Goal: Task Accomplishment & Management: Manage account settings

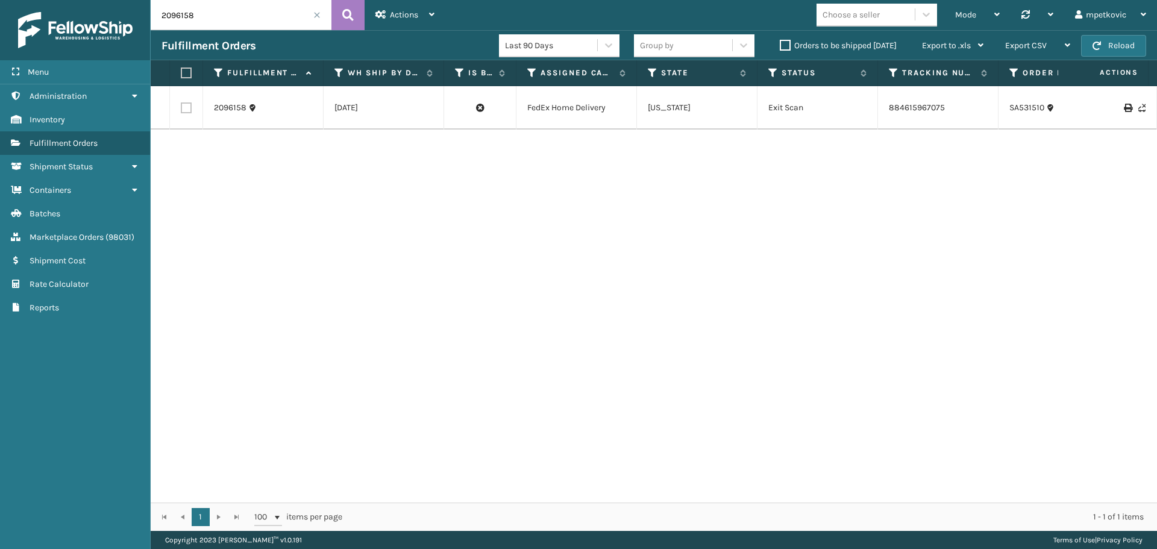
click at [81, 97] on span "Administration" at bounding box center [58, 96] width 57 height 10
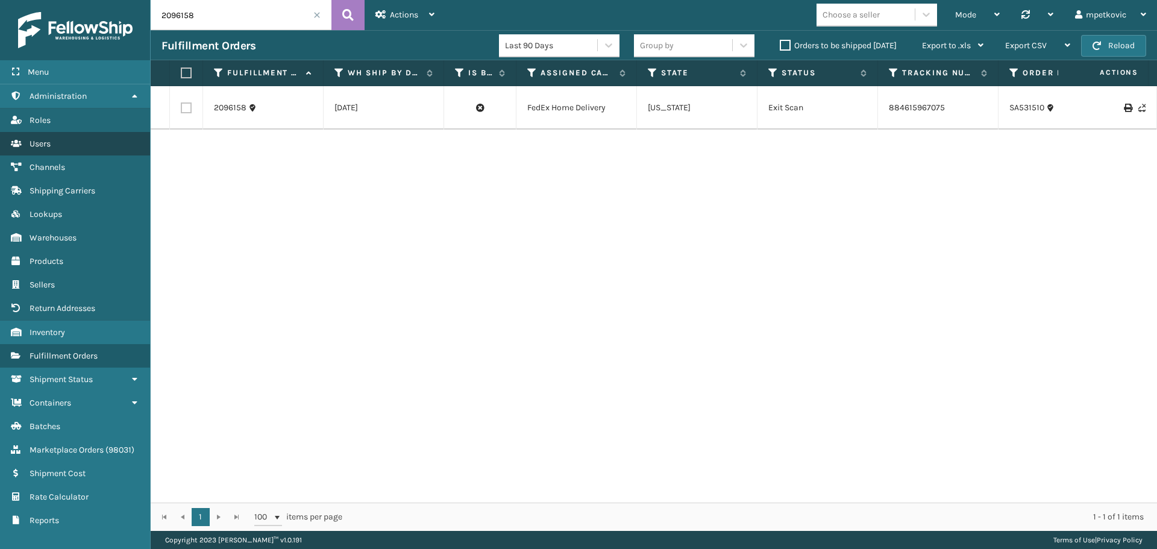
click at [54, 146] on link "Users" at bounding box center [75, 143] width 150 height 23
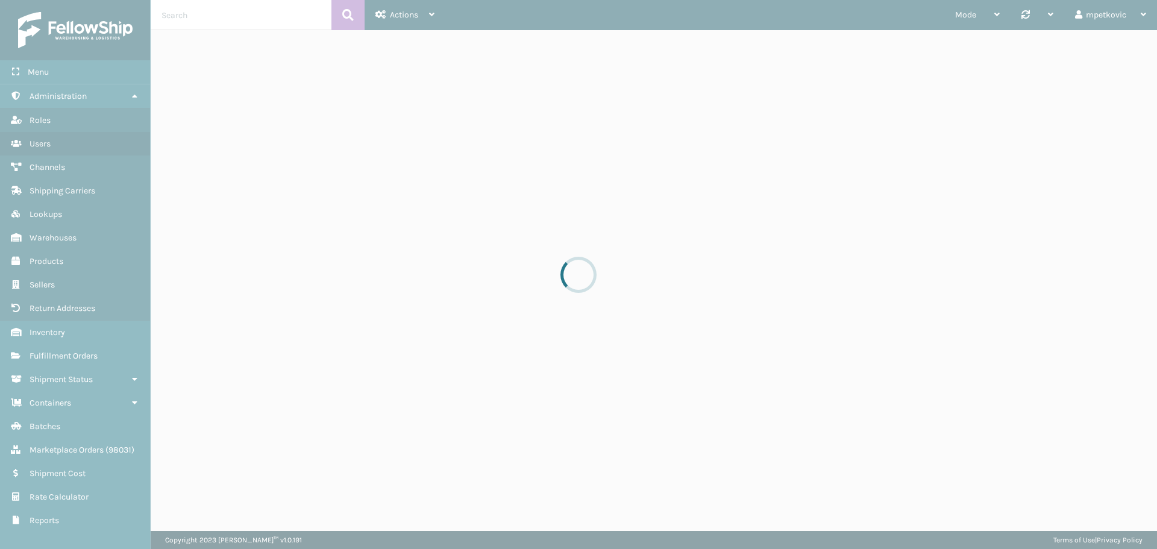
click at [223, 18] on div at bounding box center [578, 274] width 1157 height 549
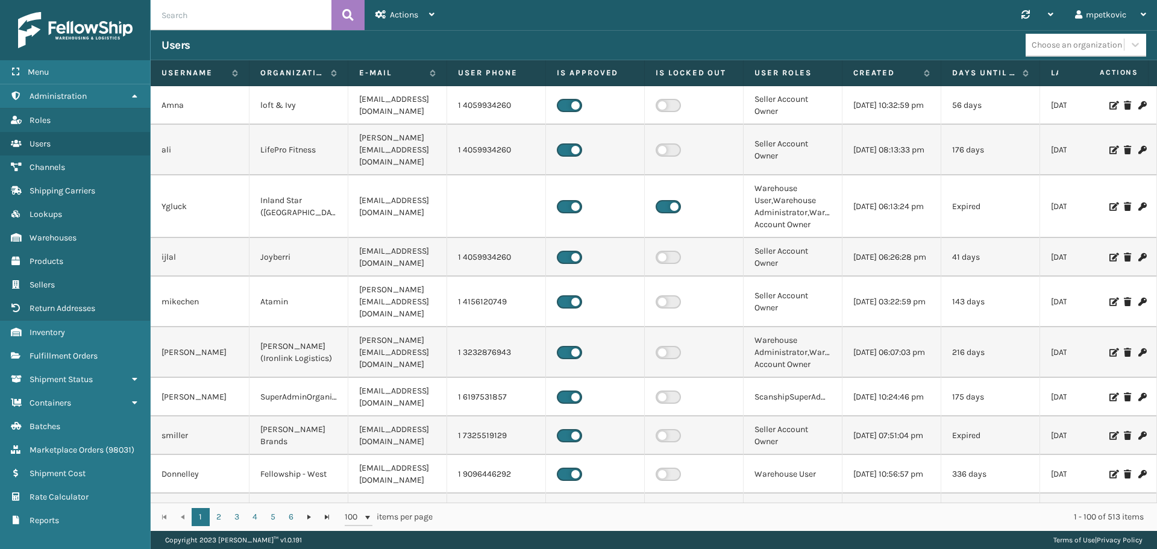
click at [227, 15] on input "text" at bounding box center [241, 15] width 181 height 30
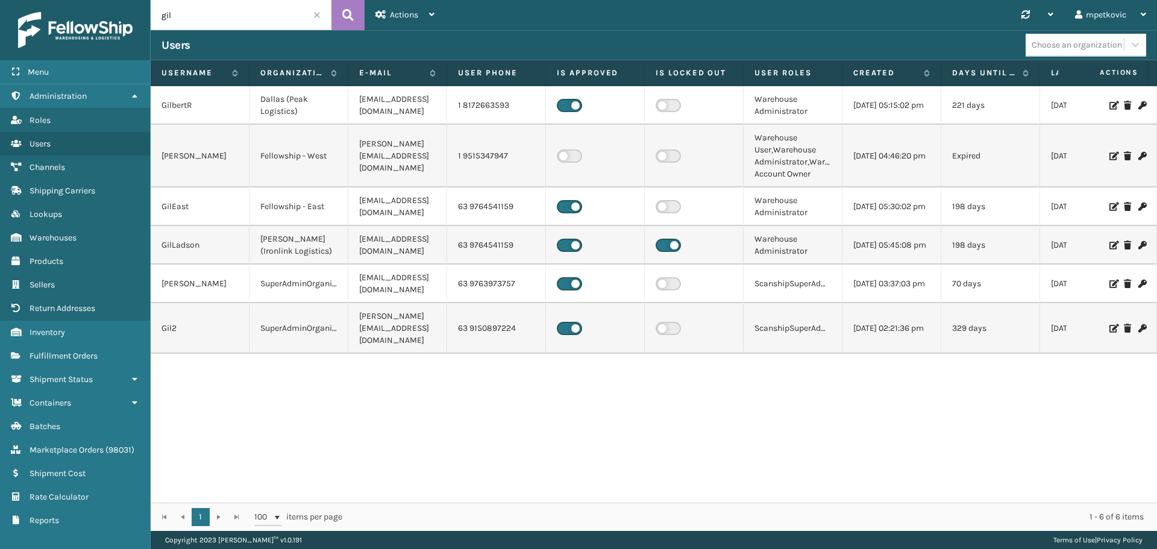
click at [1109, 281] on icon at bounding box center [1112, 284] width 7 height 8
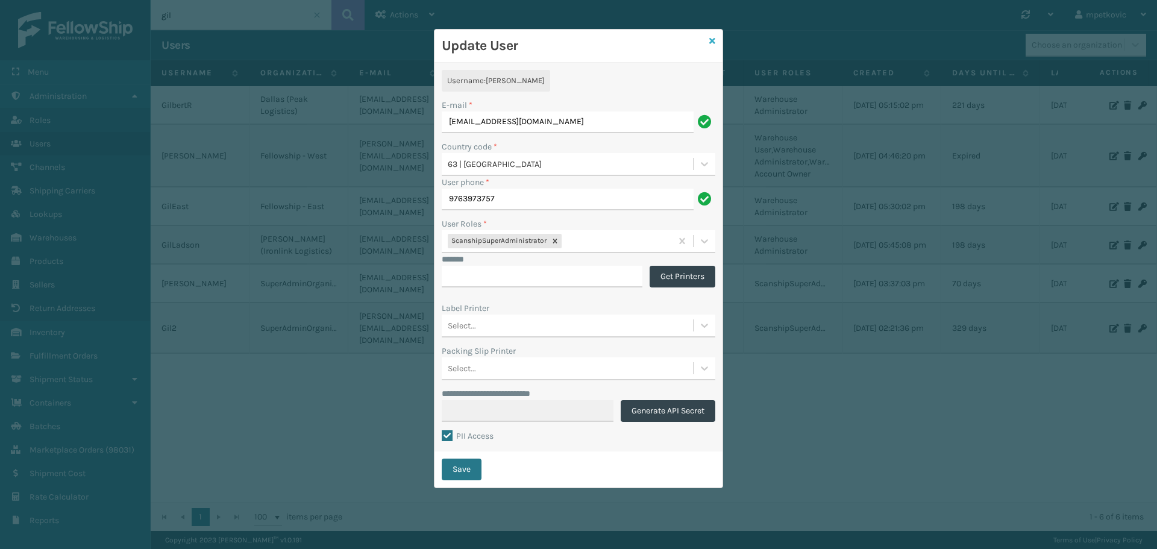
click at [711, 40] on icon at bounding box center [712, 41] width 6 height 8
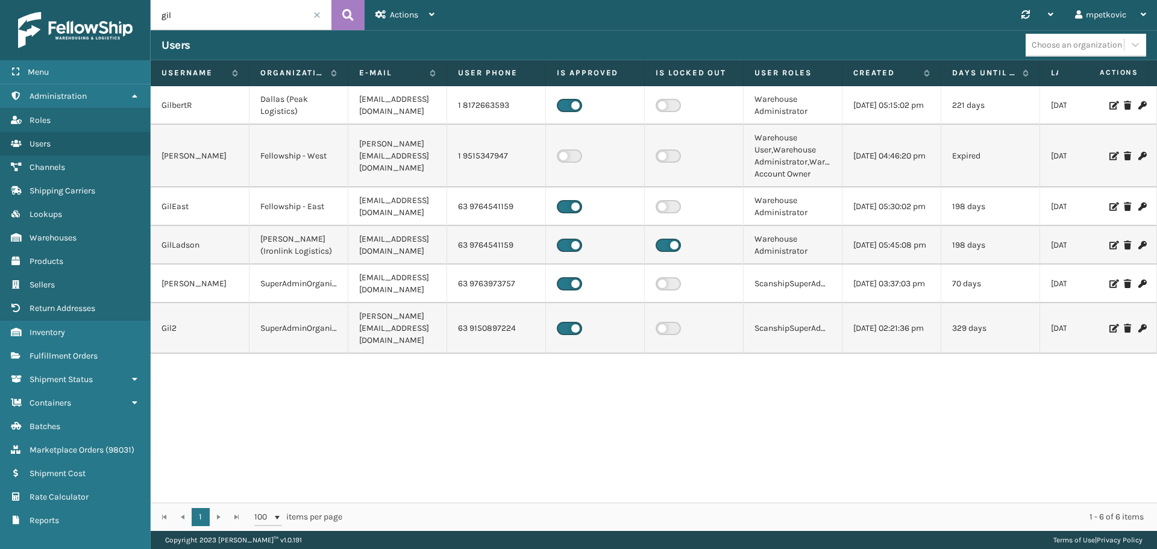
click at [287, 14] on input "gil" at bounding box center [241, 15] width 181 height 30
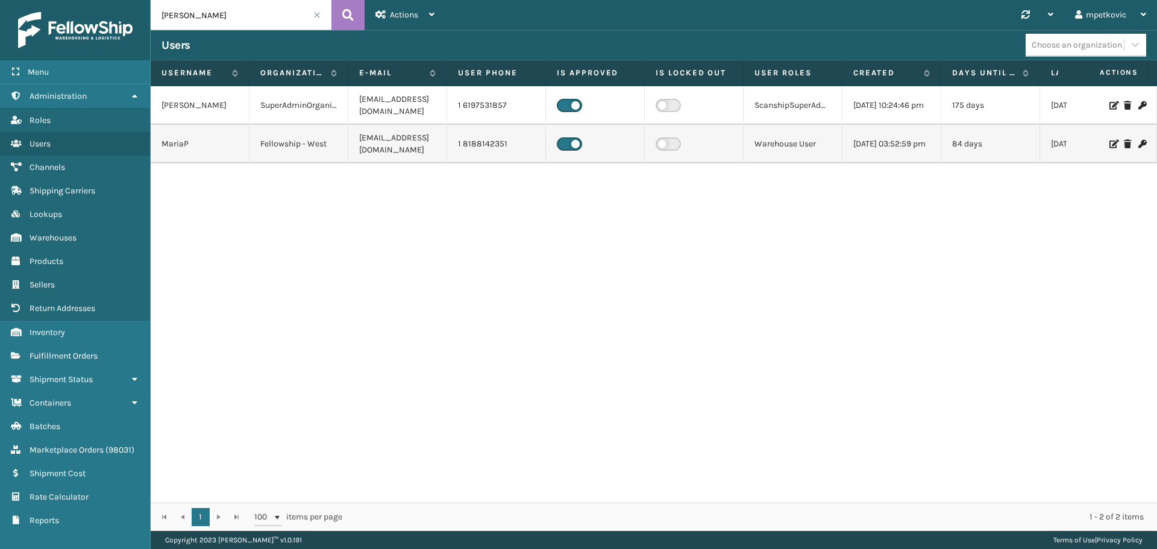
click at [1109, 104] on icon at bounding box center [1112, 105] width 7 height 8
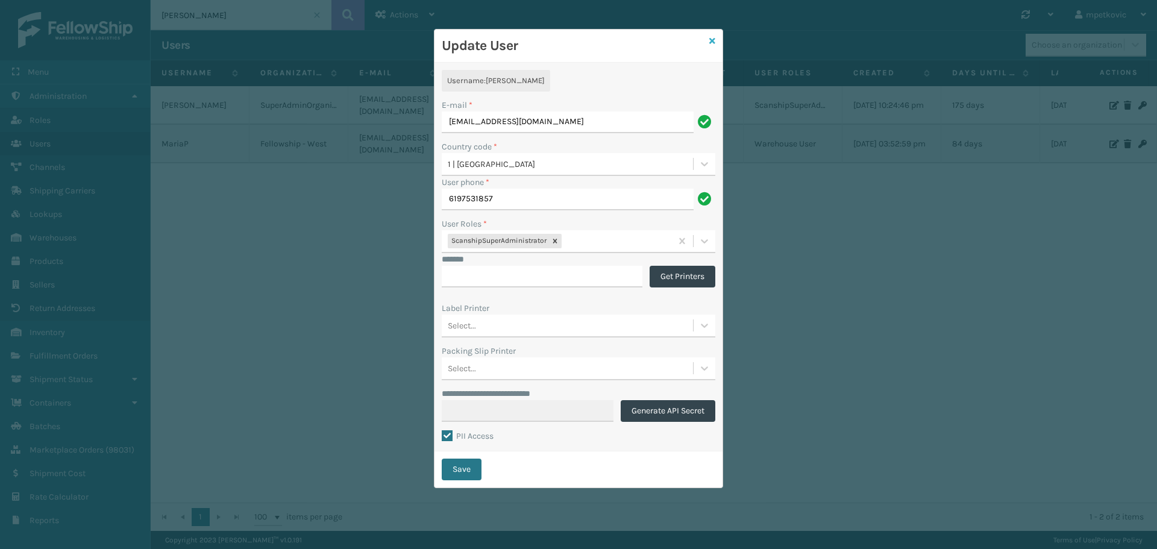
click at [714, 41] on icon at bounding box center [712, 41] width 6 height 8
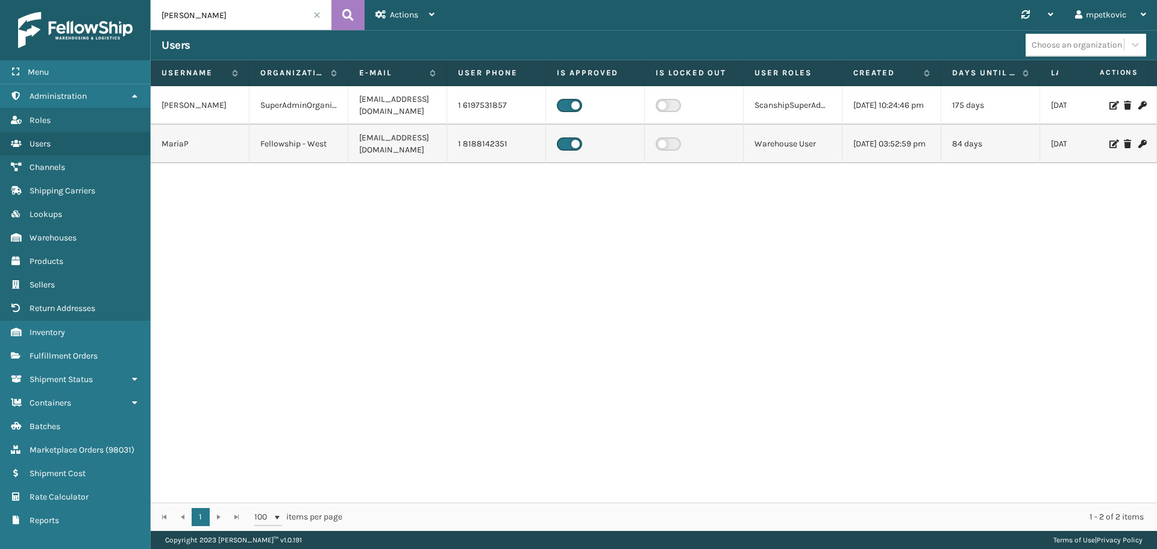
click at [427, 278] on div "[PERSON_NAME] [EMAIL_ADDRESS][DOMAIN_NAME] 1 6197531857 ScanshipSuperAdministra…" at bounding box center [654, 294] width 1006 height 416
click at [223, 24] on input "[PERSON_NAME]" at bounding box center [241, 15] width 181 height 30
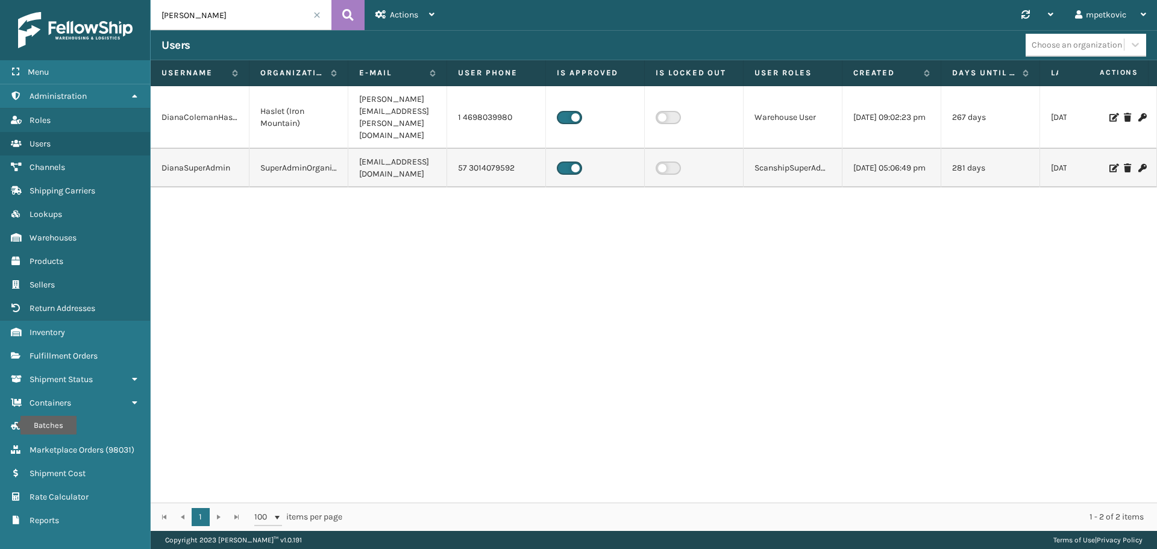
click at [1109, 164] on icon at bounding box center [1112, 168] width 7 height 8
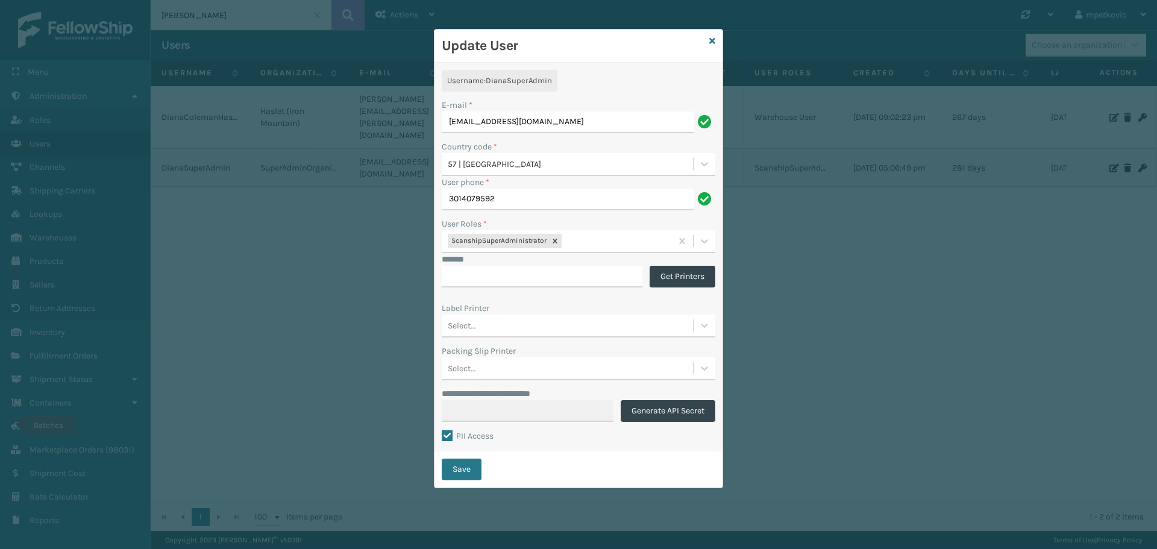
click at [594, 48] on h3 "Update User" at bounding box center [573, 46] width 263 height 18
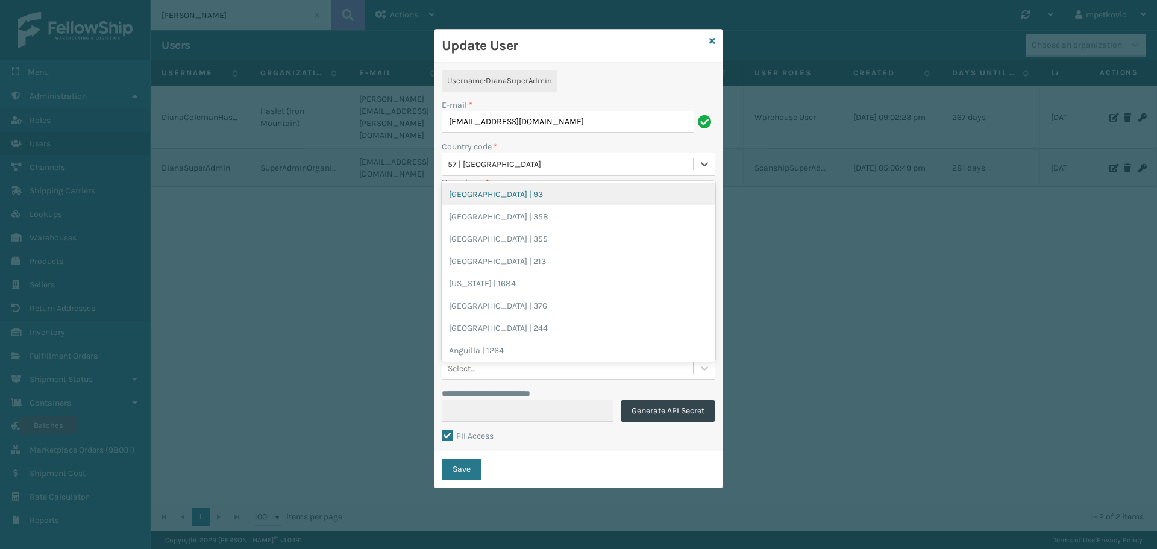
click at [560, 158] on div "57 | [GEOGRAPHIC_DATA]" at bounding box center [571, 164] width 246 height 13
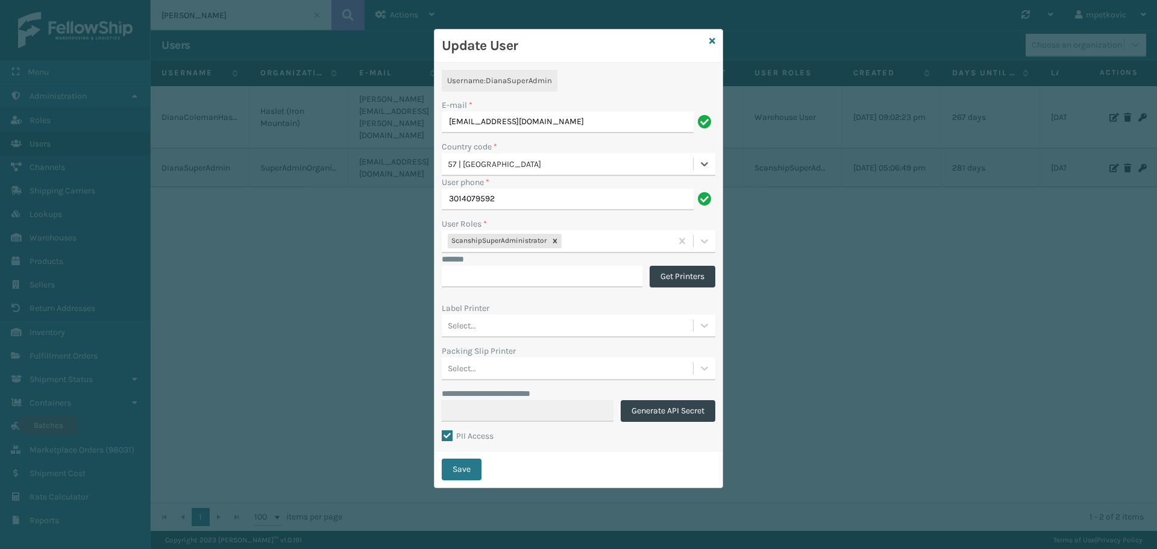
click at [560, 158] on div "57 | [GEOGRAPHIC_DATA]" at bounding box center [571, 164] width 246 height 13
click at [629, 62] on div "Update User" at bounding box center [578, 46] width 288 height 33
click at [713, 39] on icon at bounding box center [712, 41] width 6 height 8
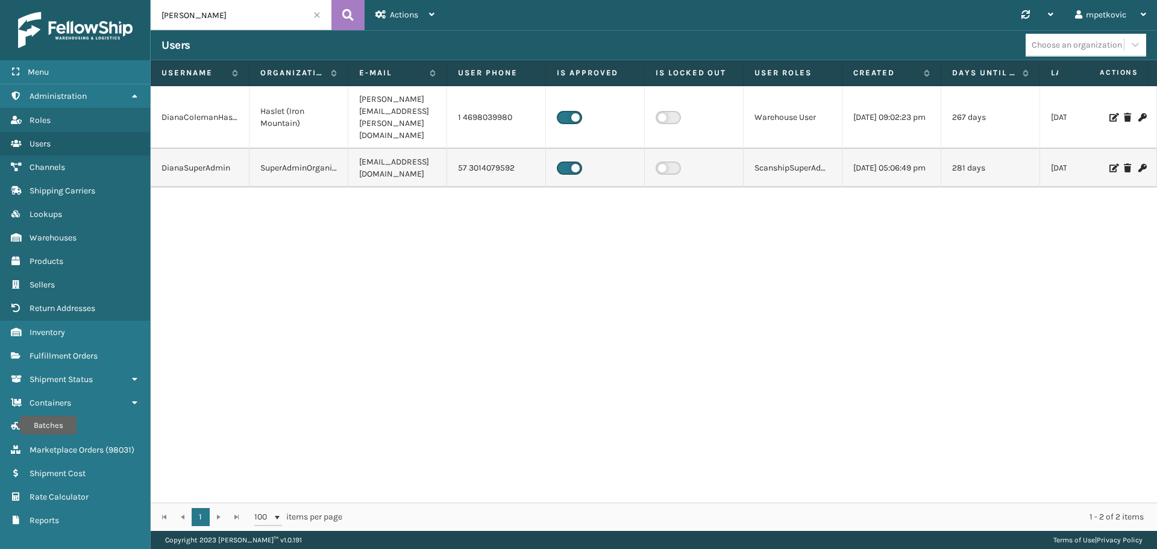
click at [245, 9] on input "[PERSON_NAME]" at bounding box center [241, 15] width 181 height 30
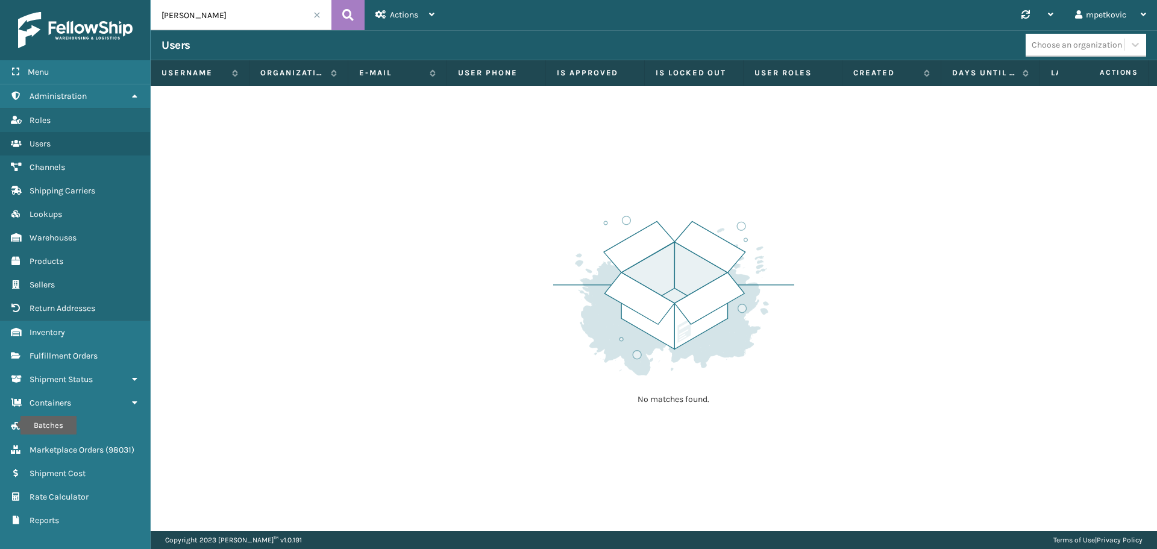
click at [245, 9] on input "[PERSON_NAME]" at bounding box center [241, 15] width 181 height 30
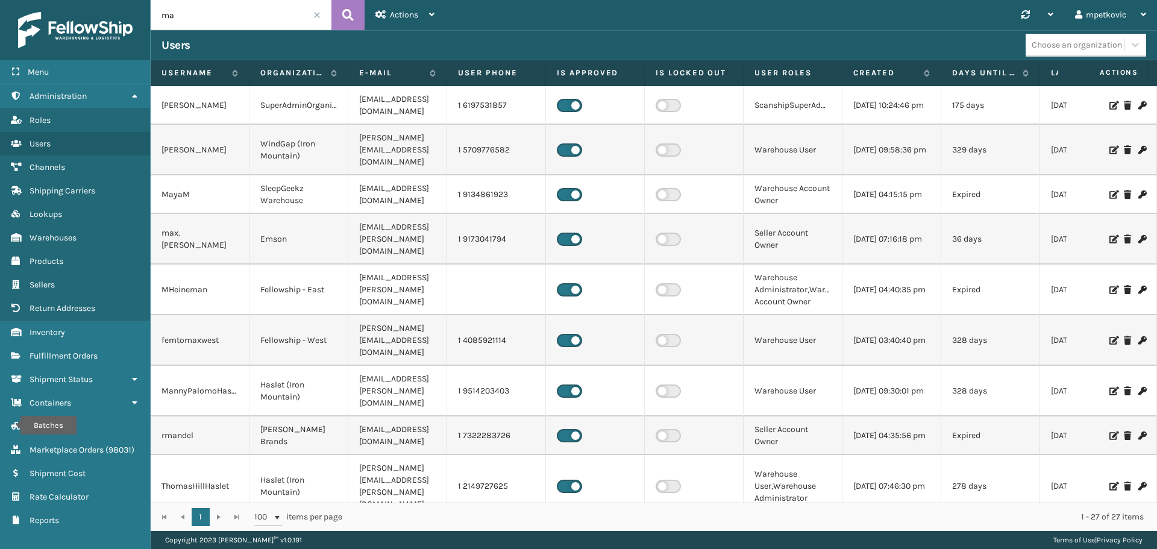
click at [245, 9] on input "ma" at bounding box center [241, 15] width 181 height 30
type input "[PERSON_NAME]"
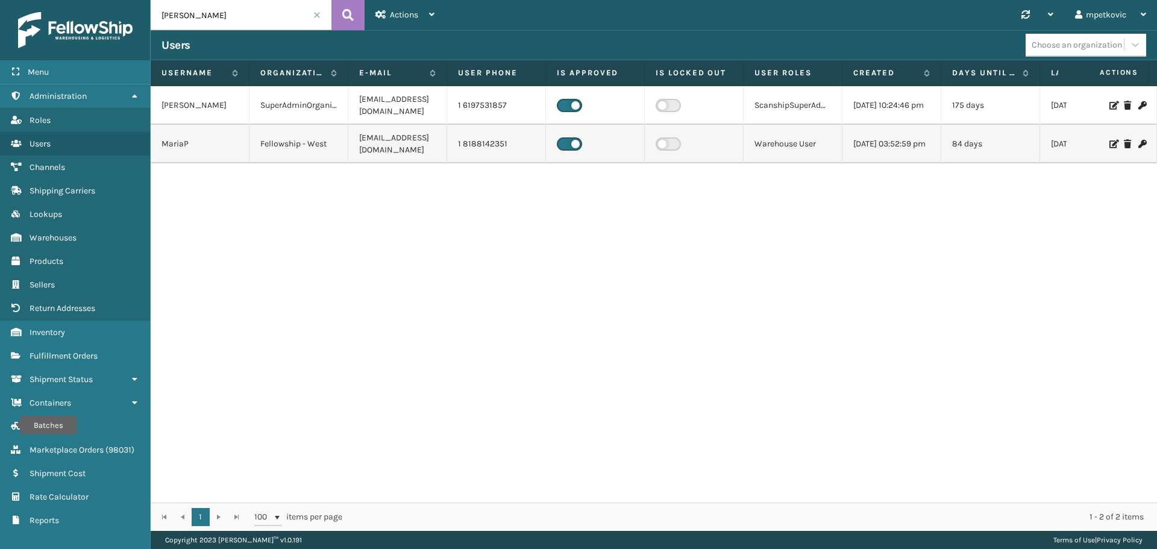
click at [1109, 105] on icon at bounding box center [1112, 105] width 7 height 8
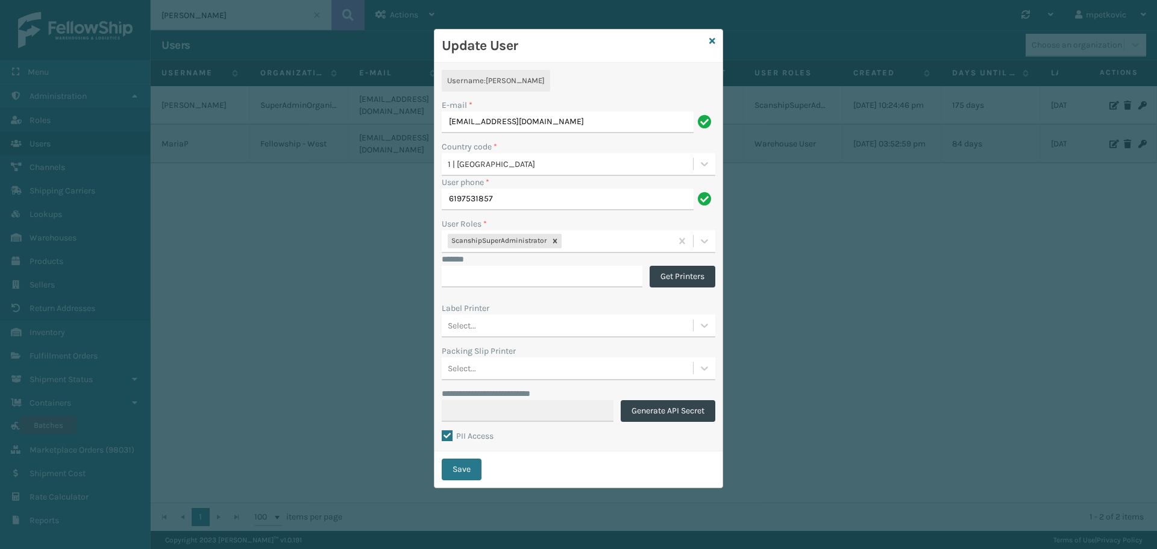
click at [569, 49] on h3 "Update User" at bounding box center [573, 46] width 263 height 18
click at [712, 39] on icon at bounding box center [712, 41] width 6 height 8
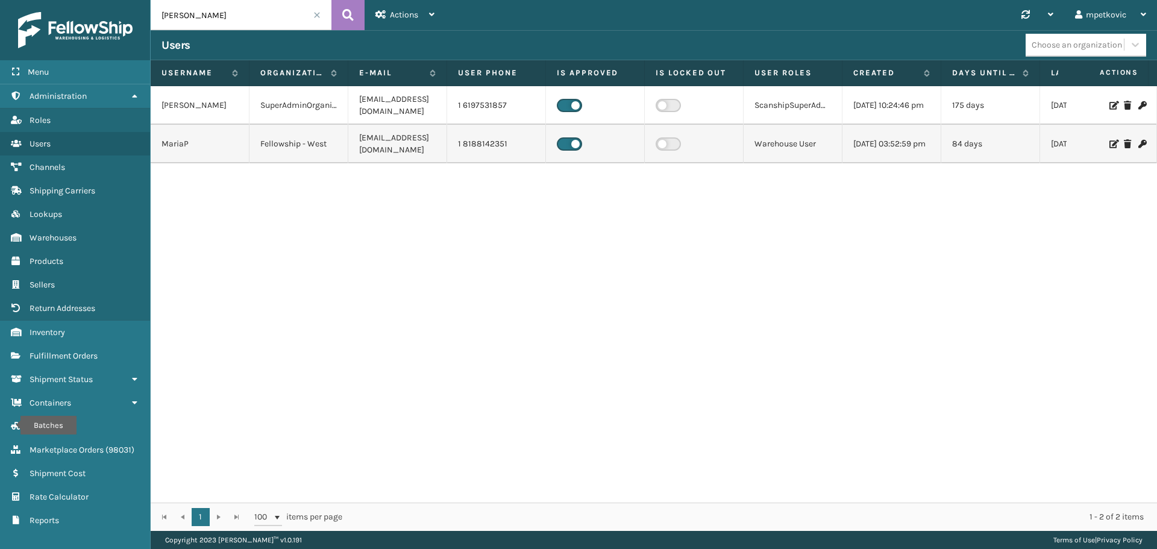
click at [381, 231] on div "[PERSON_NAME] [EMAIL_ADDRESS][DOMAIN_NAME] 1 6197531857 ScanshipSuperAdministra…" at bounding box center [654, 294] width 1006 height 416
click at [378, 203] on div "[PERSON_NAME] [EMAIL_ADDRESS][DOMAIN_NAME] 1 6197531857 ScanshipSuperAdministra…" at bounding box center [654, 294] width 1006 height 416
click at [380, 181] on div "[PERSON_NAME] [EMAIL_ADDRESS][DOMAIN_NAME] 1 6197531857 ScanshipSuperAdministra…" at bounding box center [654, 294] width 1006 height 416
click at [398, 173] on div "[PERSON_NAME] [EMAIL_ADDRESS][DOMAIN_NAME] 1 6197531857 ScanshipSuperAdministra…" at bounding box center [654, 294] width 1006 height 416
click at [383, 174] on div "[PERSON_NAME] [EMAIL_ADDRESS][DOMAIN_NAME] 1 6197531857 ScanshipSuperAdministra…" at bounding box center [654, 294] width 1006 height 416
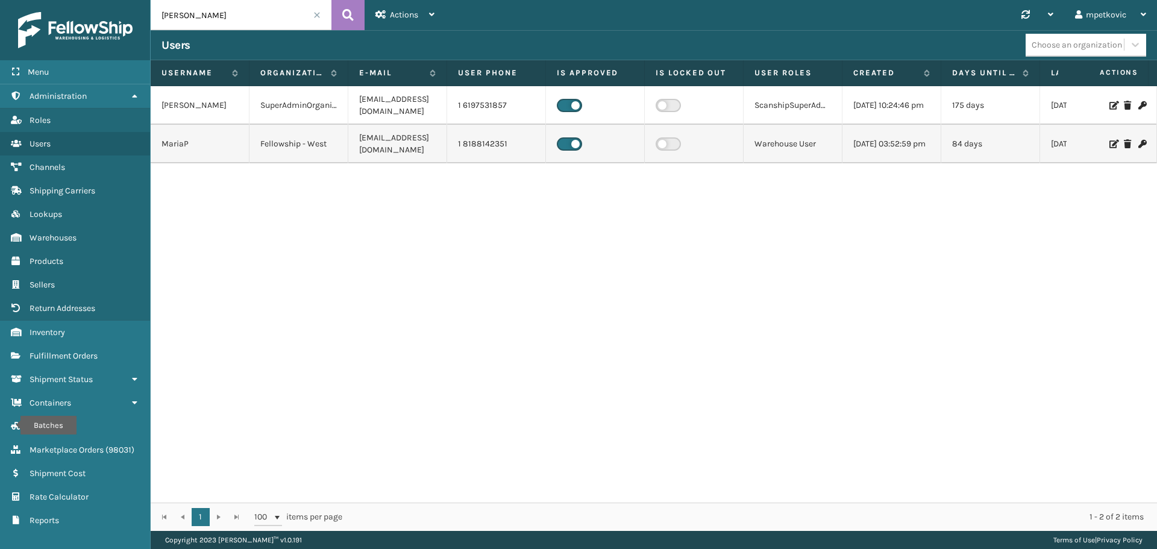
click at [387, 172] on div "[PERSON_NAME] [EMAIL_ADDRESS][DOMAIN_NAME] 1 6197531857 ScanshipSuperAdministra…" at bounding box center [654, 294] width 1006 height 416
click at [389, 170] on div "[PERSON_NAME] [EMAIL_ADDRESS][DOMAIN_NAME] 1 6197531857 ScanshipSuperAdministra…" at bounding box center [654, 294] width 1006 height 416
drag, startPoint x: 399, startPoint y: 168, endPoint x: 393, endPoint y: 168, distance: 6.6
click at [399, 168] on div "[PERSON_NAME] [EMAIL_ADDRESS][DOMAIN_NAME] 1 6197531857 ScanshipSuperAdministra…" at bounding box center [654, 294] width 1006 height 416
click at [389, 169] on div "[PERSON_NAME] [EMAIL_ADDRESS][DOMAIN_NAME] 1 6197531857 ScanshipSuperAdministra…" at bounding box center [654, 294] width 1006 height 416
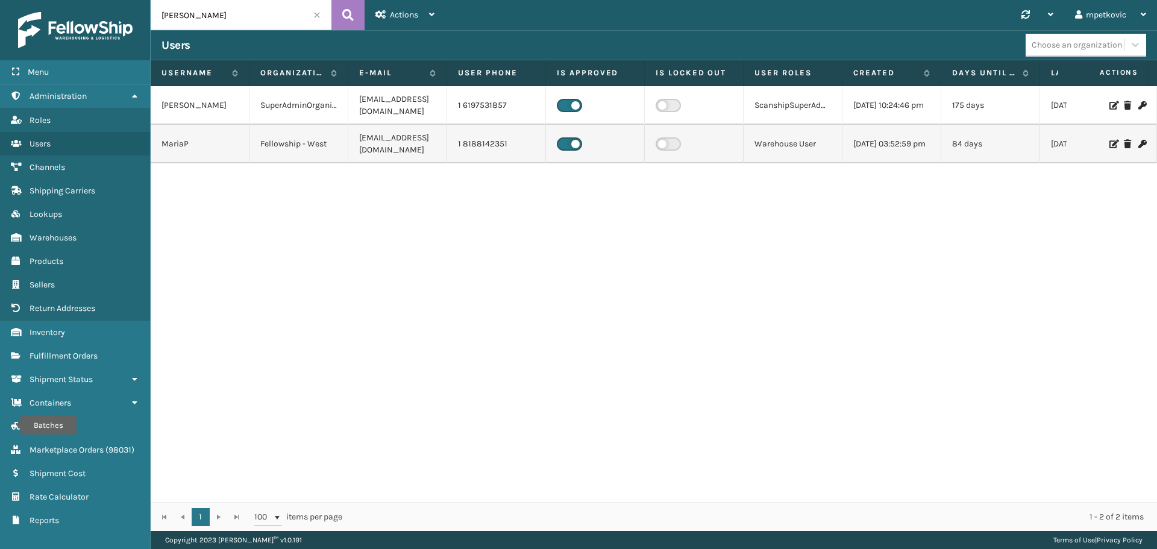
click at [384, 170] on div "[PERSON_NAME] [EMAIL_ADDRESS][DOMAIN_NAME] 1 6197531857 ScanshipSuperAdministra…" at bounding box center [654, 294] width 1006 height 416
click at [382, 171] on div "[PERSON_NAME] [EMAIL_ADDRESS][DOMAIN_NAME] 1 6197531857 ScanshipSuperAdministra…" at bounding box center [654, 294] width 1006 height 416
click at [387, 170] on div "[PERSON_NAME] [EMAIL_ADDRESS][DOMAIN_NAME] 1 6197531857 ScanshipSuperAdministra…" at bounding box center [654, 294] width 1006 height 416
click at [382, 170] on div "[PERSON_NAME] [EMAIL_ADDRESS][DOMAIN_NAME] 1 6197531857 ScanshipSuperAdministra…" at bounding box center [654, 294] width 1006 height 416
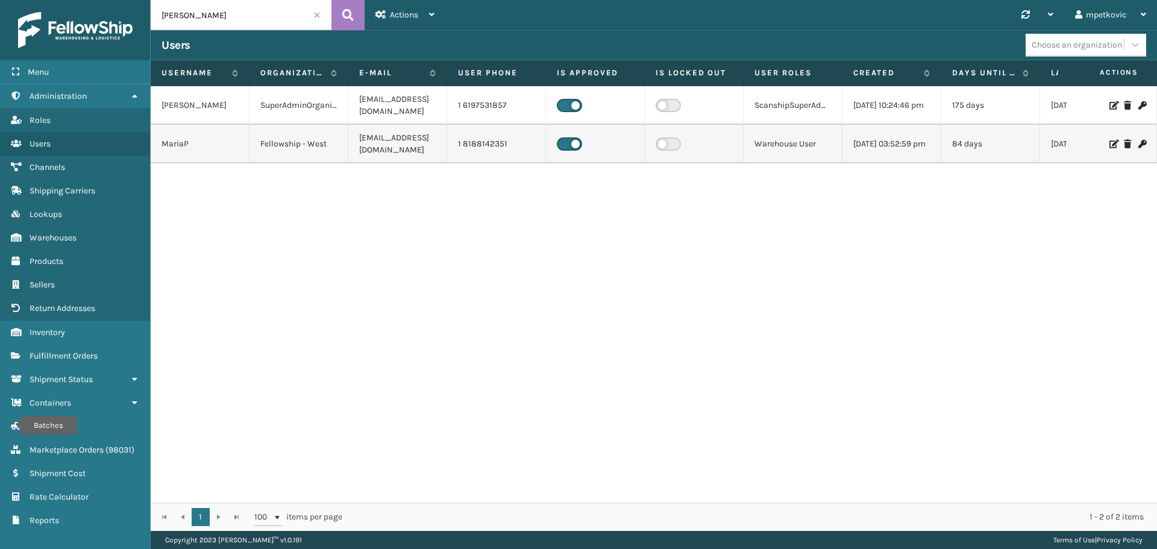
click at [419, 264] on div "[PERSON_NAME] [EMAIL_ADDRESS][DOMAIN_NAME] 1 6197531857 ScanshipSuperAdministra…" at bounding box center [654, 294] width 1006 height 416
click at [298, 202] on div "[PERSON_NAME] [EMAIL_ADDRESS][DOMAIN_NAME] 1 6197531857 ScanshipSuperAdministra…" at bounding box center [654, 294] width 1006 height 416
click at [308, 184] on div "[PERSON_NAME] [EMAIL_ADDRESS][DOMAIN_NAME] 1 6197531857 ScanshipSuperAdministra…" at bounding box center [654, 294] width 1006 height 416
click at [279, 186] on div "[PERSON_NAME] [EMAIL_ADDRESS][DOMAIN_NAME] 1 6197531857 ScanshipSuperAdministra…" at bounding box center [654, 294] width 1006 height 416
click at [319, 178] on div "[PERSON_NAME] [EMAIL_ADDRESS][DOMAIN_NAME] 1 6197531857 ScanshipSuperAdministra…" at bounding box center [654, 294] width 1006 height 416
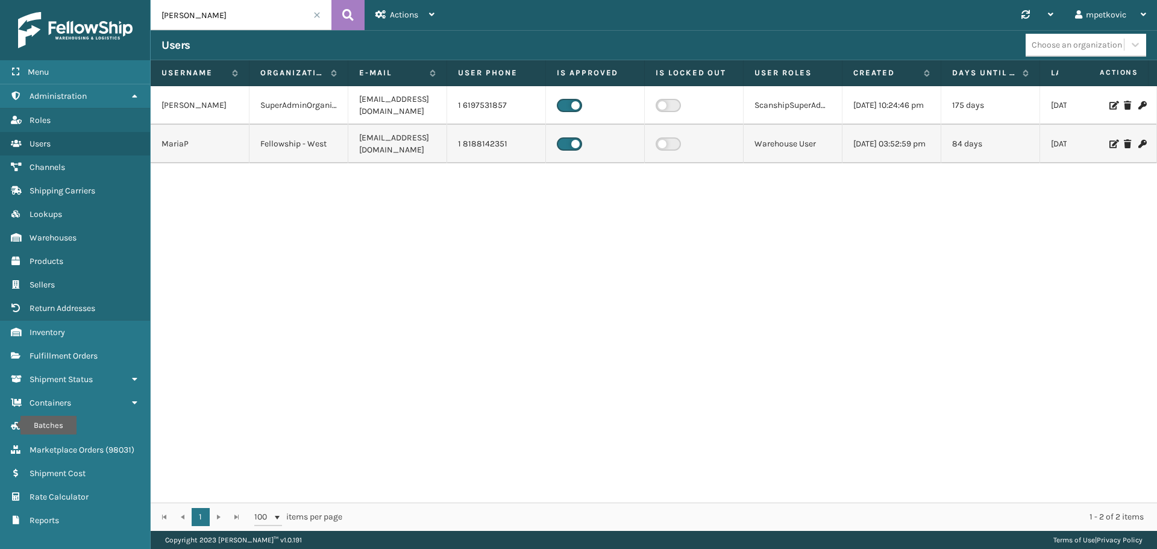
click at [310, 179] on div "[PERSON_NAME] [EMAIL_ADDRESS][DOMAIN_NAME] 1 6197531857 ScanshipSuperAdministra…" at bounding box center [654, 294] width 1006 height 416
click at [322, 175] on div "[PERSON_NAME] [EMAIL_ADDRESS][DOMAIN_NAME] 1 6197531857 ScanshipSuperAdministra…" at bounding box center [654, 294] width 1006 height 416
click at [316, 176] on div "[PERSON_NAME] [EMAIL_ADDRESS][DOMAIN_NAME] 1 6197531857 ScanshipSuperAdministra…" at bounding box center [654, 294] width 1006 height 416
click at [293, 183] on div "[PERSON_NAME] [EMAIL_ADDRESS][DOMAIN_NAME] 1 6197531857 ScanshipSuperAdministra…" at bounding box center [654, 294] width 1006 height 416
click at [287, 184] on div "[PERSON_NAME] [EMAIL_ADDRESS][DOMAIN_NAME] 1 6197531857 ScanshipSuperAdministra…" at bounding box center [654, 294] width 1006 height 416
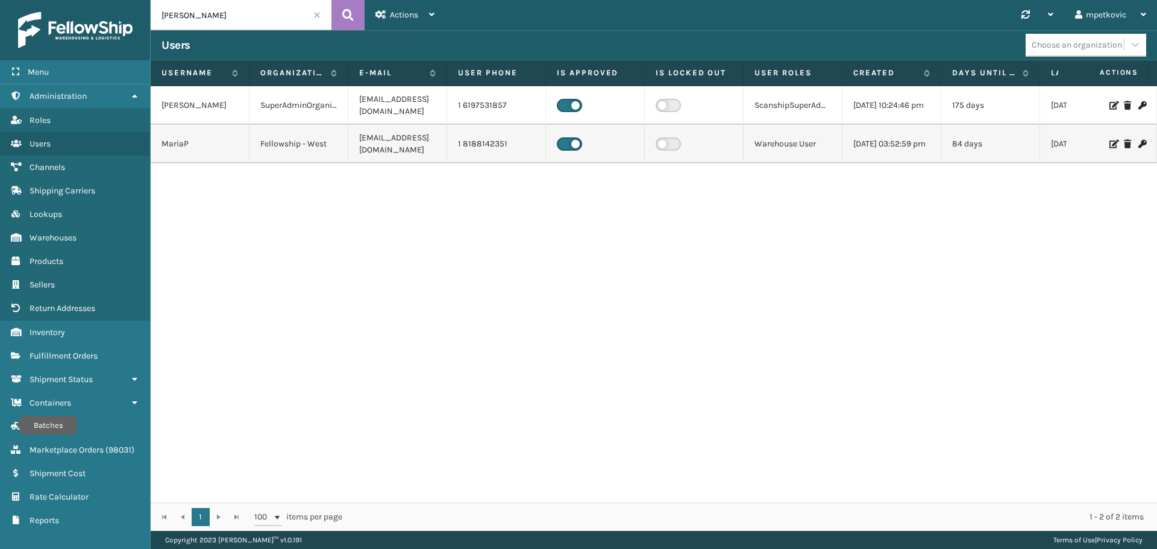
click at [281, 177] on div "[PERSON_NAME] [EMAIL_ADDRESS][DOMAIN_NAME] 1 6197531857 ScanshipSuperAdministra…" at bounding box center [654, 294] width 1006 height 416
